Goal: Information Seeking & Learning: Check status

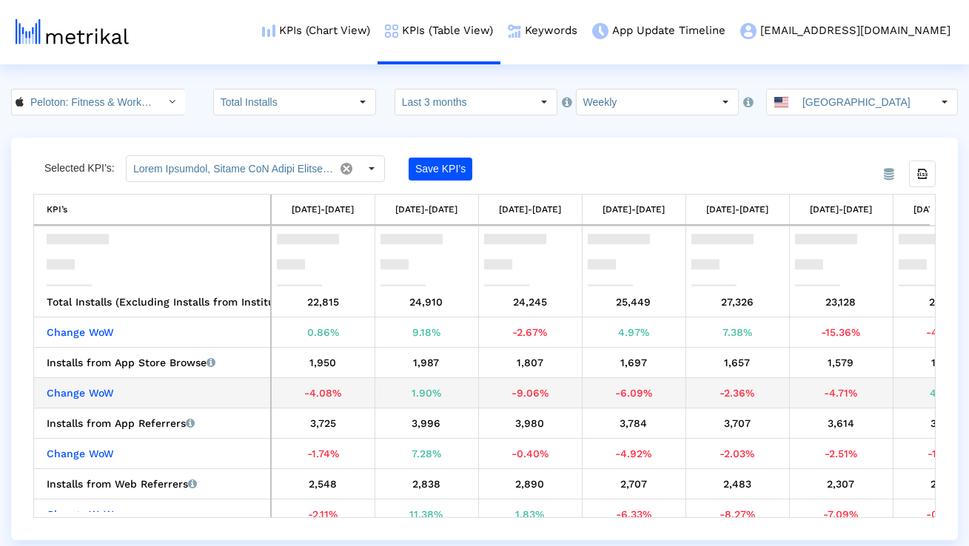
scroll to position [61, 0]
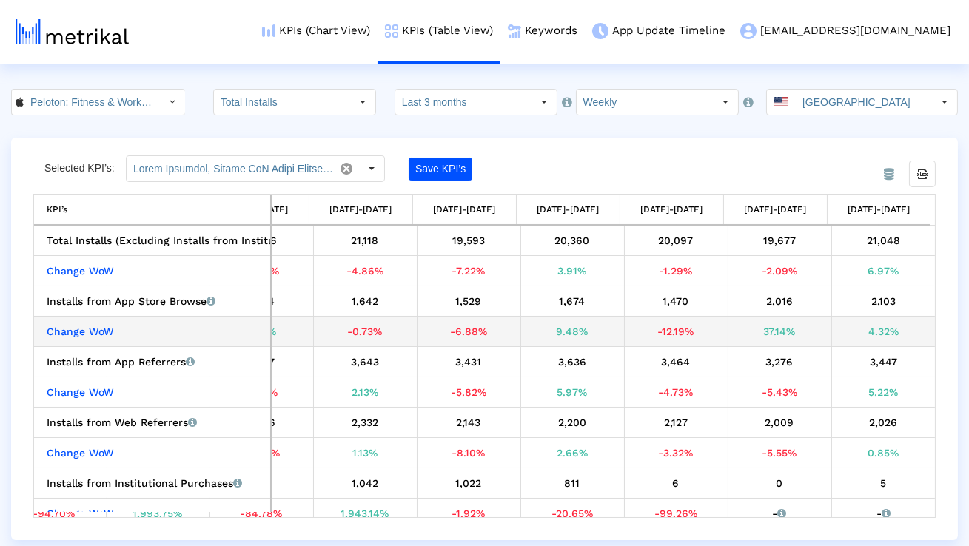
drag, startPoint x: 792, startPoint y: 331, endPoint x: 754, endPoint y: 329, distance: 37.8
click at [755, 330] on div "37.14%" at bounding box center [780, 331] width 93 height 19
drag, startPoint x: 904, startPoint y: 335, endPoint x: 862, endPoint y: 335, distance: 42.2
click at [862, 335] on div "4.32%" at bounding box center [883, 331] width 93 height 19
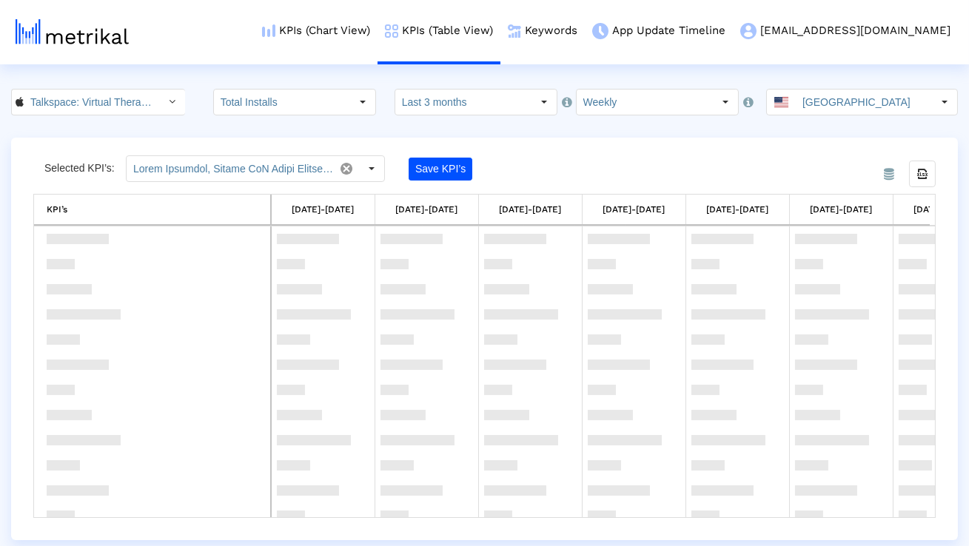
scroll to position [361, 0]
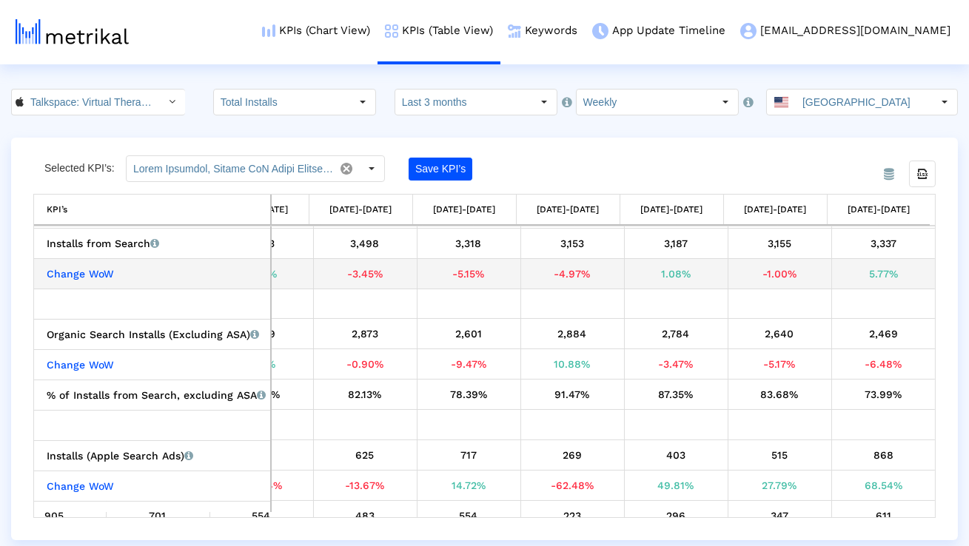
drag, startPoint x: 892, startPoint y: 272, endPoint x: 838, endPoint y: 272, distance: 54.1
click at [839, 272] on div "5.77%" at bounding box center [883, 273] width 93 height 19
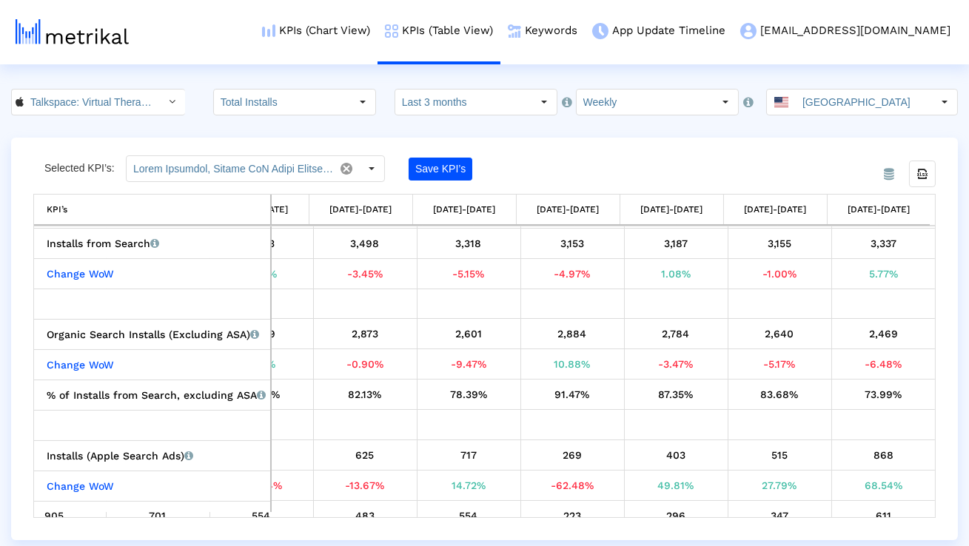
click at [786, 168] on div "Selected KPI’s: Save KPI’s Export all data KPI’s KPI’s [DATE]-[DATE] [DATE]-[DA…" at bounding box center [484, 336] width 903 height 363
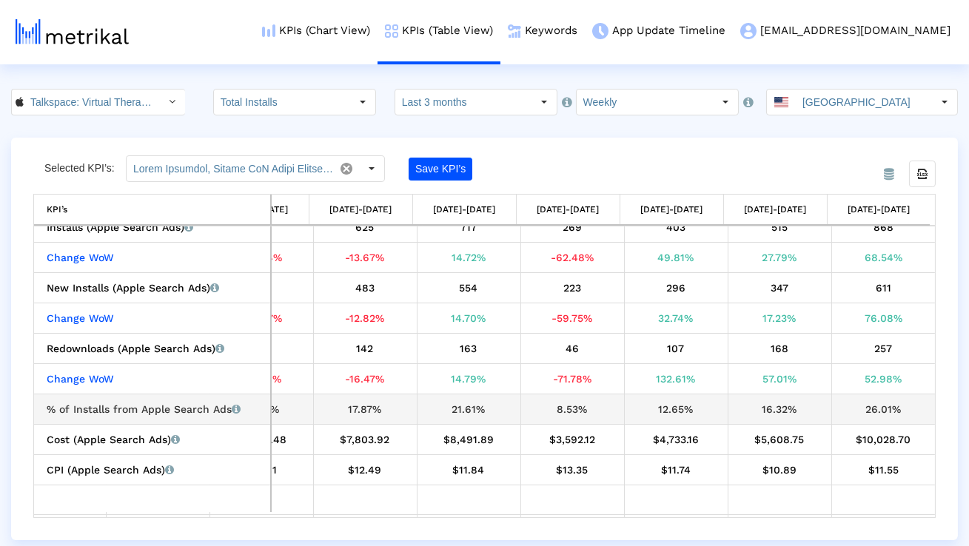
scroll to position [550, 0]
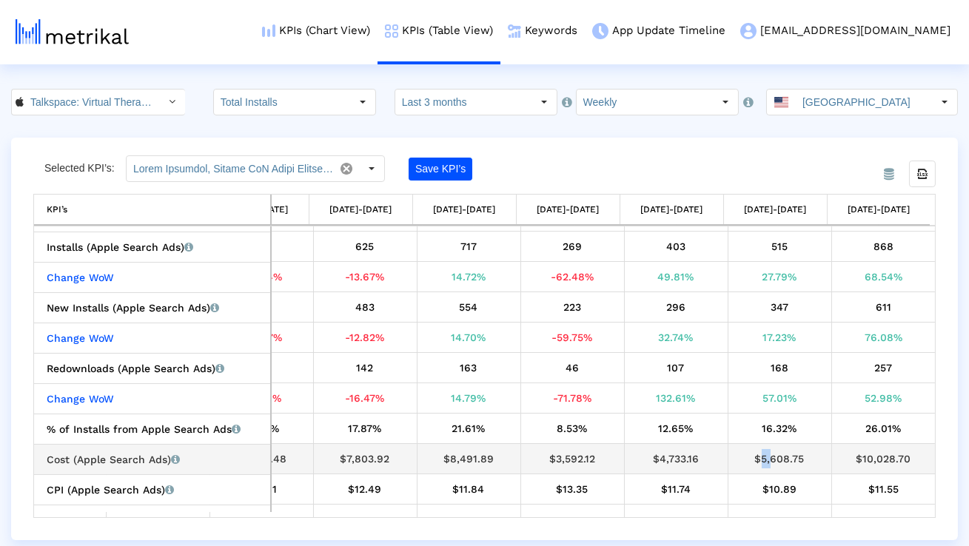
drag, startPoint x: 762, startPoint y: 459, endPoint x: 746, endPoint y: 459, distance: 16.3
click at [746, 459] on div "$5,608.75" at bounding box center [780, 458] width 93 height 19
drag, startPoint x: 862, startPoint y: 457, endPoint x: 837, endPoint y: 457, distance: 24.4
click at [837, 457] on div "$10,028.70" at bounding box center [883, 458] width 93 height 19
click at [835, 158] on div "Selected KPI’s: Save KPI’s Export all data KPI’s KPI’s [DATE]-[DATE] [DATE]-[DA…" at bounding box center [484, 336] width 903 height 363
